Goal: Use online tool/utility: Utilize a website feature to perform a specific function

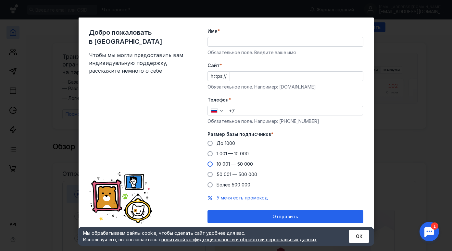
click at [228, 166] on span "10 001 — 50 000" at bounding box center [234, 164] width 36 height 6
click at [0, 0] on input "10 001 — 50 000" at bounding box center [0, 0] width 0 height 0
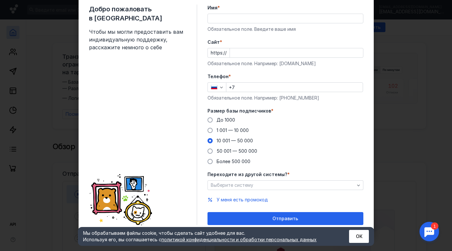
scroll to position [23, 0]
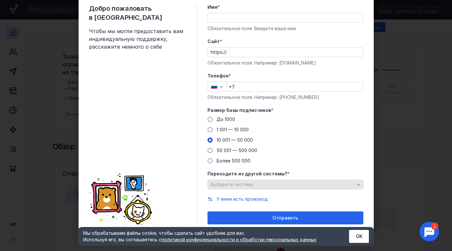
click at [230, 186] on span "Выберите систему" at bounding box center [232, 185] width 43 height 6
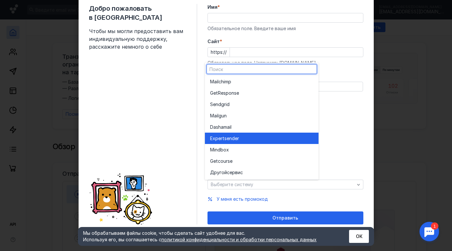
scroll to position [0, 0]
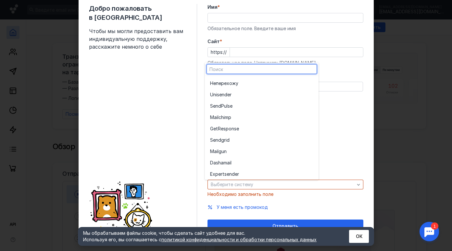
click at [341, 132] on div "До [DATE] 1 001 — 10 000 10 001 — 50 000 50 001 — 500 000 Более 500 000" at bounding box center [285, 140] width 156 height 48
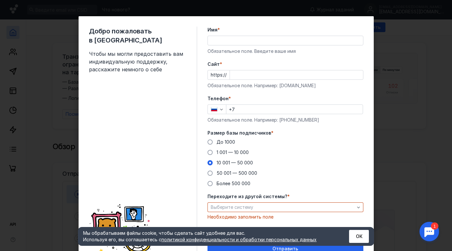
click at [387, 50] on div "Добро пожаловать в Sendsay Чтобы мы могли предоставить вам индивидуальную подде…" at bounding box center [226, 125] width 452 height 251
click at [387, 49] on div "Добро пожаловать в Sendsay Чтобы мы могли предоставить вам индивидуальную подде…" at bounding box center [226, 125] width 452 height 251
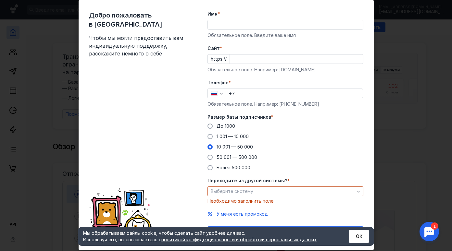
scroll to position [31, 0]
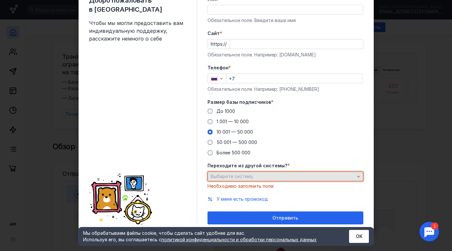
click at [266, 178] on div "Выберите систему" at bounding box center [282, 177] width 147 height 6
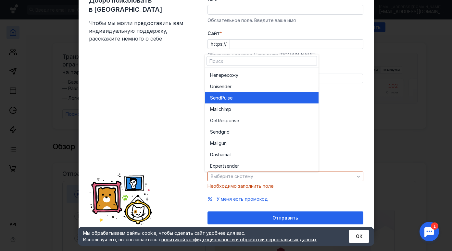
click at [220, 98] on span "SendPuls" at bounding box center [220, 98] width 20 height 6
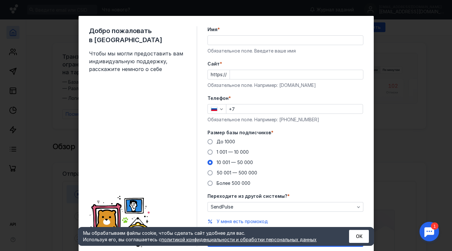
scroll to position [0, 0]
click at [416, 77] on div "Добро пожаловать в Sendsay Чтобы мы могли предоставить вам индивидуальную подде…" at bounding box center [226, 125] width 452 height 251
